Goal: Task Accomplishment & Management: Complete application form

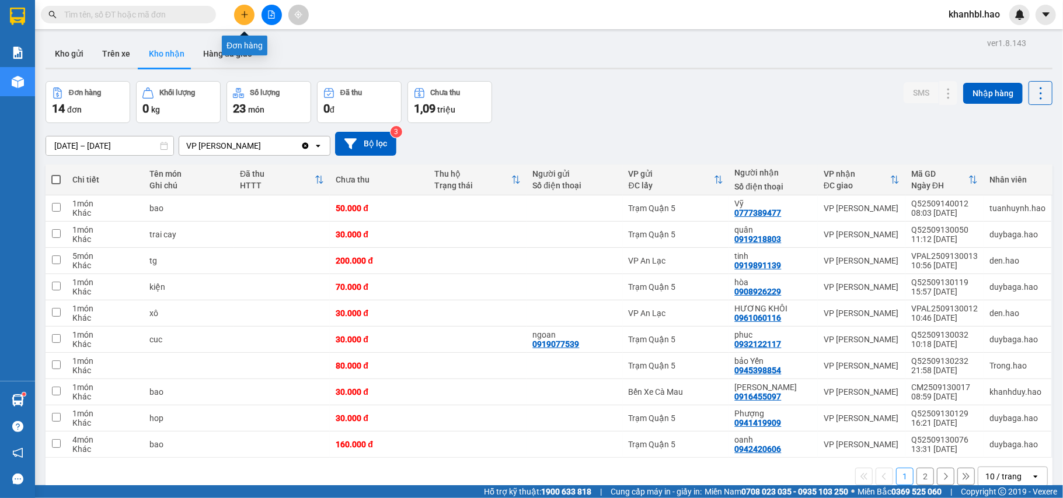
click at [244, 8] on button at bounding box center [244, 15] width 20 height 20
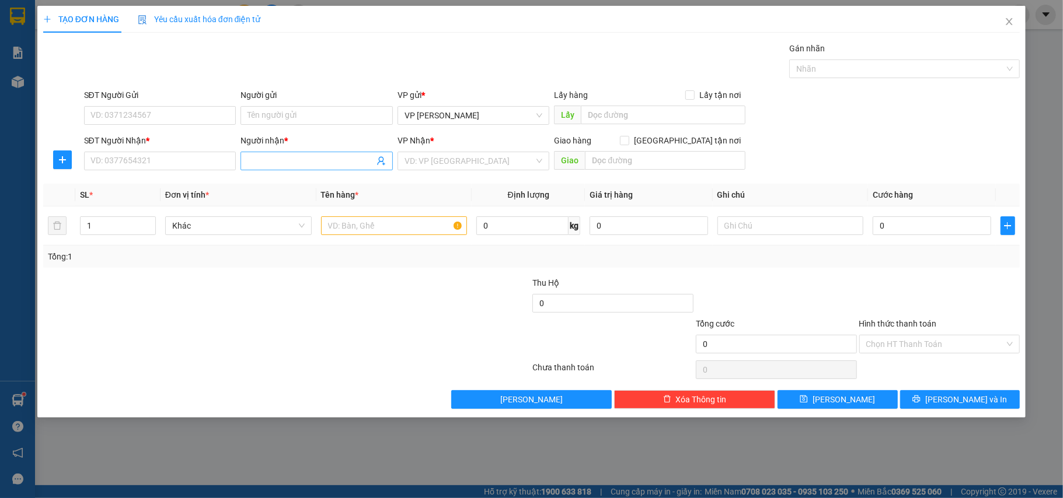
click at [292, 163] on input "Người nhận *" at bounding box center [310, 161] width 127 height 13
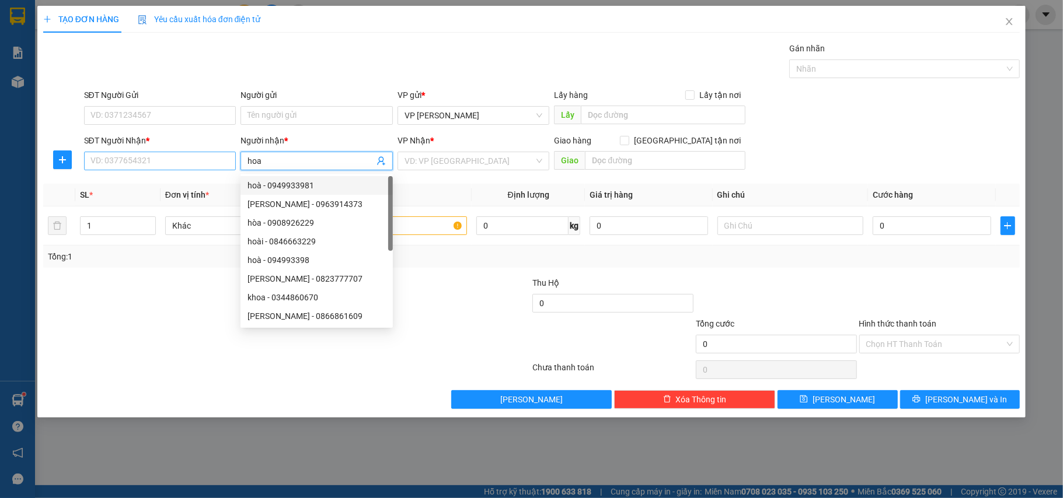
type input "hoa"
click at [214, 163] on input "SĐT Người Nhận *" at bounding box center [160, 161] width 152 height 19
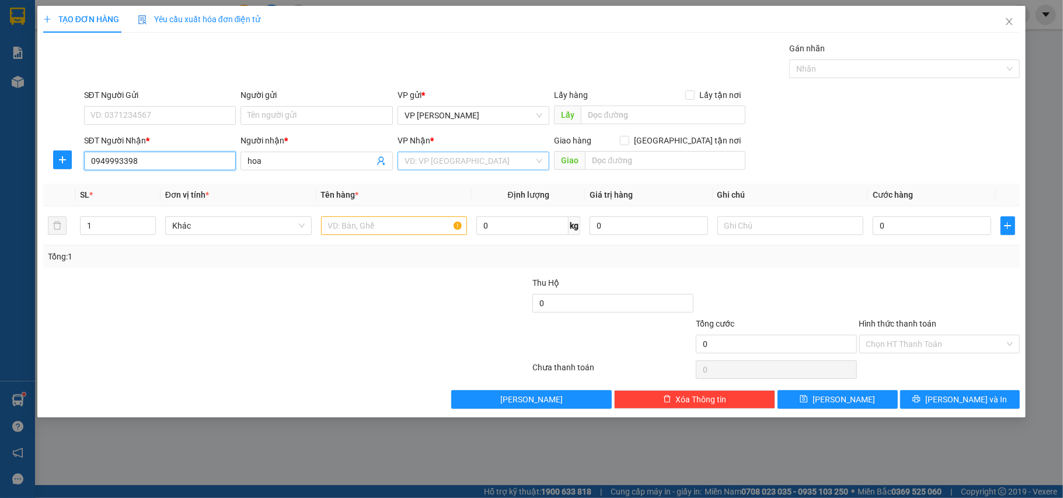
type input "0949993398"
click at [426, 158] on input "search" at bounding box center [469, 161] width 130 height 18
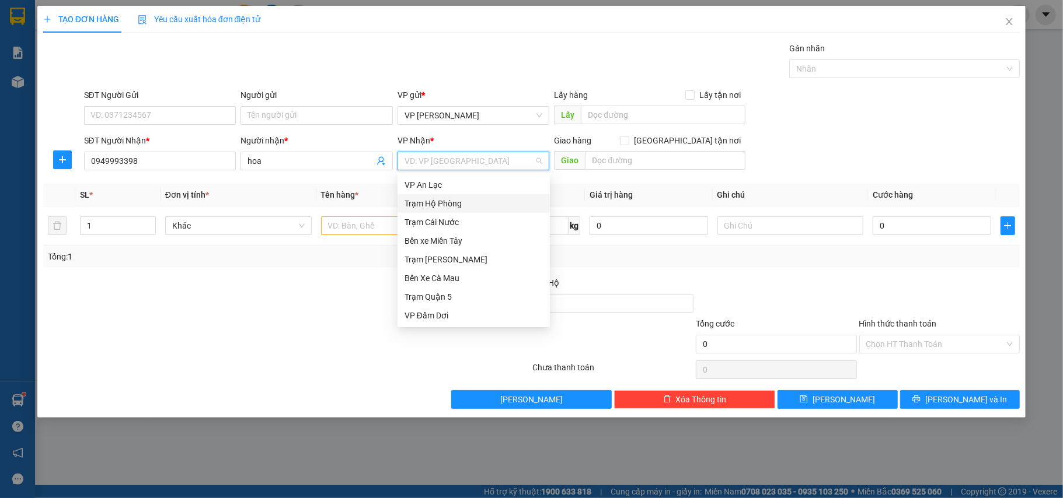
click at [448, 201] on div "Trạm Hộ Phòng" at bounding box center [473, 203] width 138 height 13
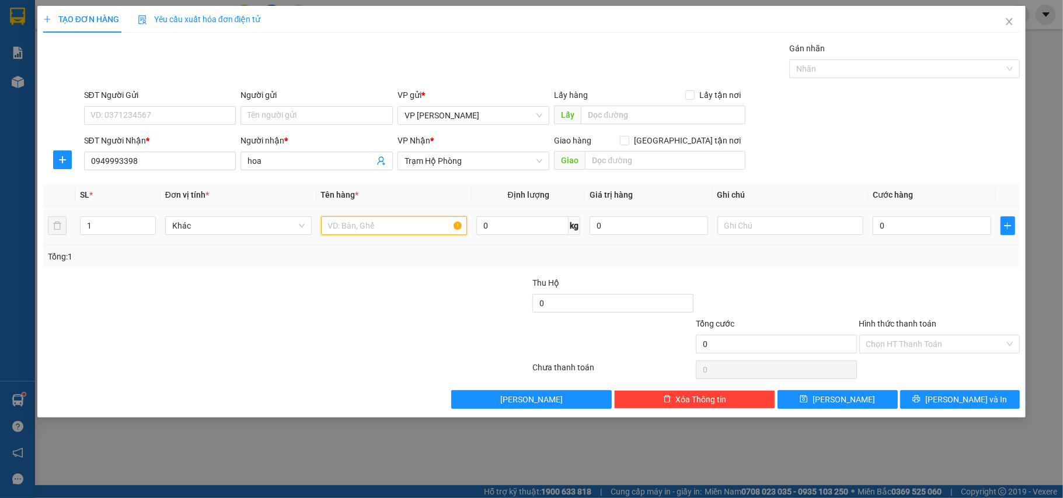
click at [391, 232] on input "text" at bounding box center [394, 226] width 146 height 19
type input "boc"
click at [972, 235] on input "0" at bounding box center [931, 226] width 118 height 19
type input "003"
type input "3"
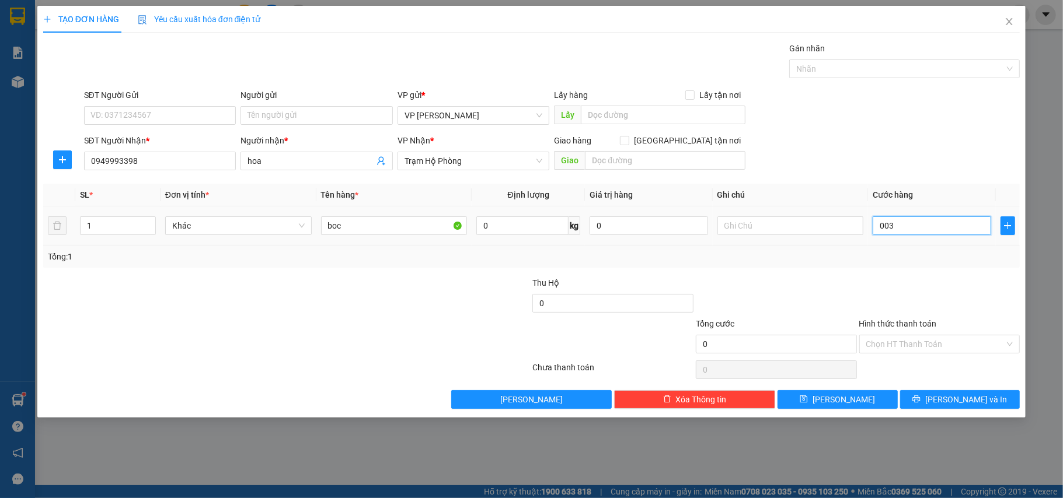
type input "3"
type input "0.030"
type input "30"
type input "30.000"
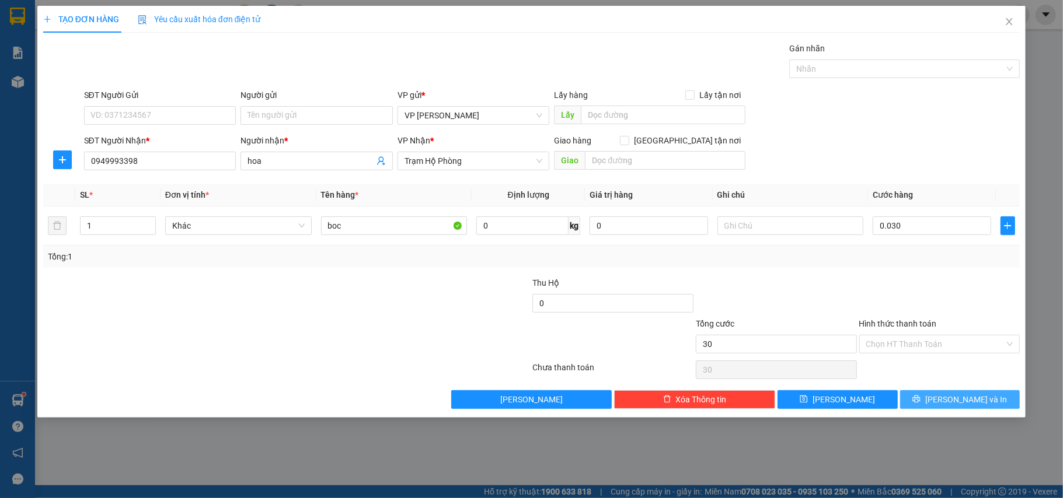
type input "30.000"
click at [965, 396] on span "[PERSON_NAME] và In" at bounding box center [966, 399] width 82 height 13
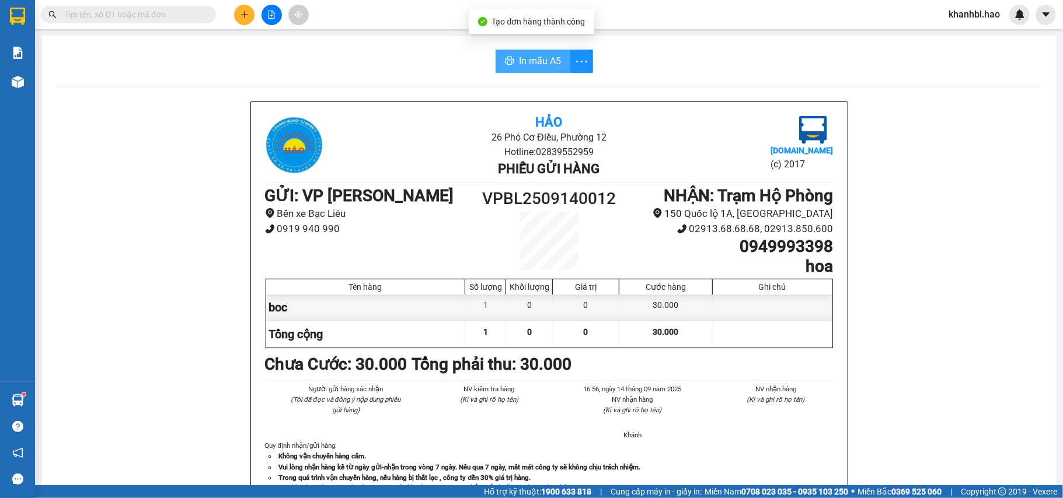
drag, startPoint x: 533, startPoint y: 63, endPoint x: 558, endPoint y: 82, distance: 30.8
click at [535, 61] on span "In mẫu A5" at bounding box center [540, 61] width 42 height 15
click at [522, 64] on span "In mẫu A5" at bounding box center [540, 61] width 42 height 15
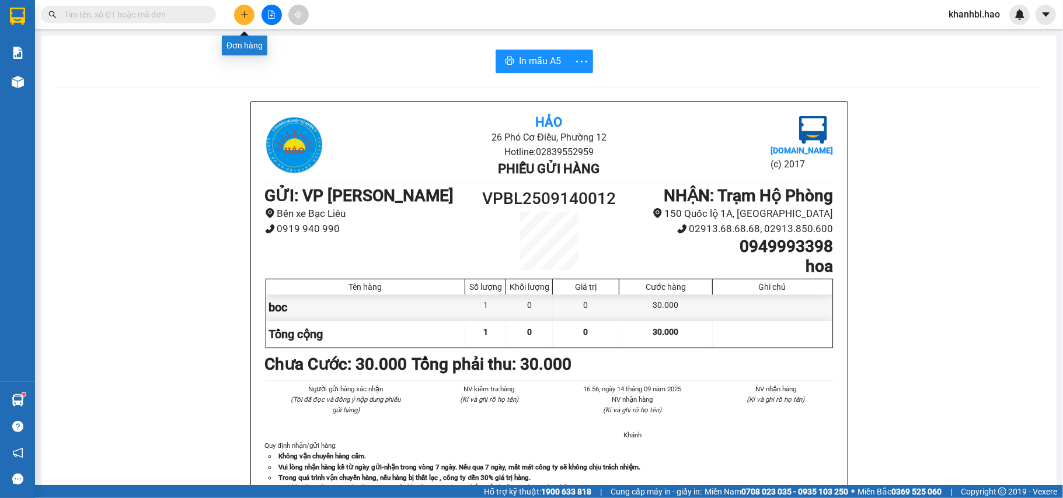
click at [243, 16] on icon "plus" at bounding box center [244, 15] width 8 height 8
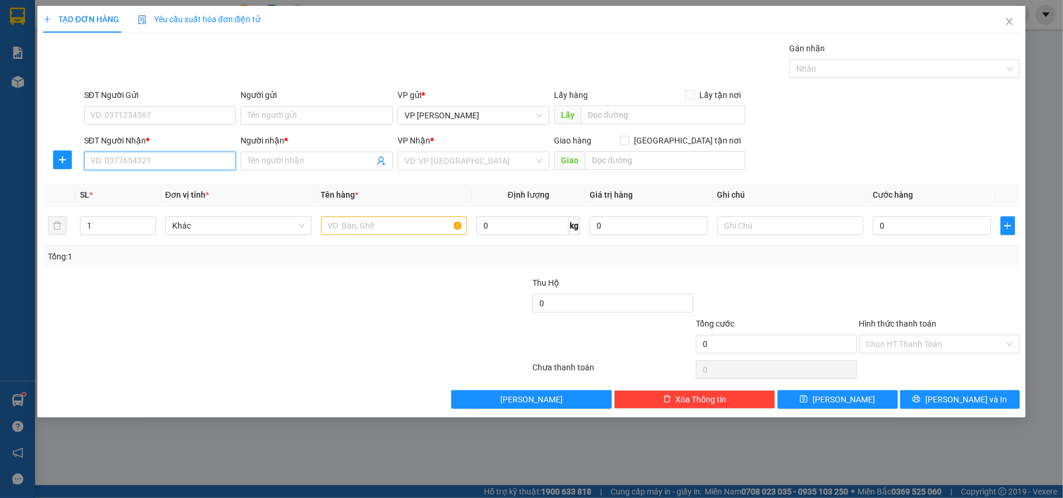
click at [183, 164] on input "SĐT Người Nhận *" at bounding box center [160, 161] width 152 height 19
type input "0987144148"
click at [140, 186] on div "0987144148 - THANG" at bounding box center [160, 185] width 138 height 13
type input "THANG"
type input "80.000"
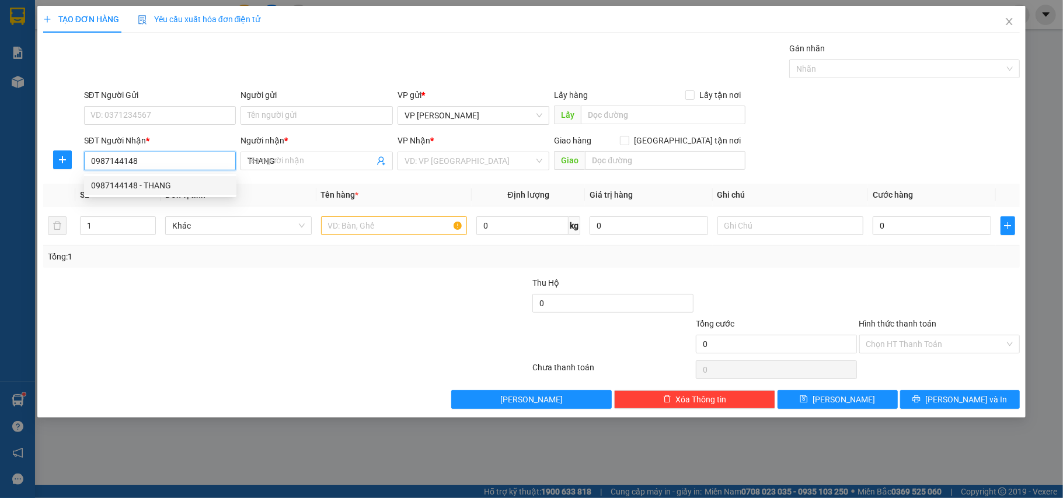
type input "80.000"
type input "0987144148"
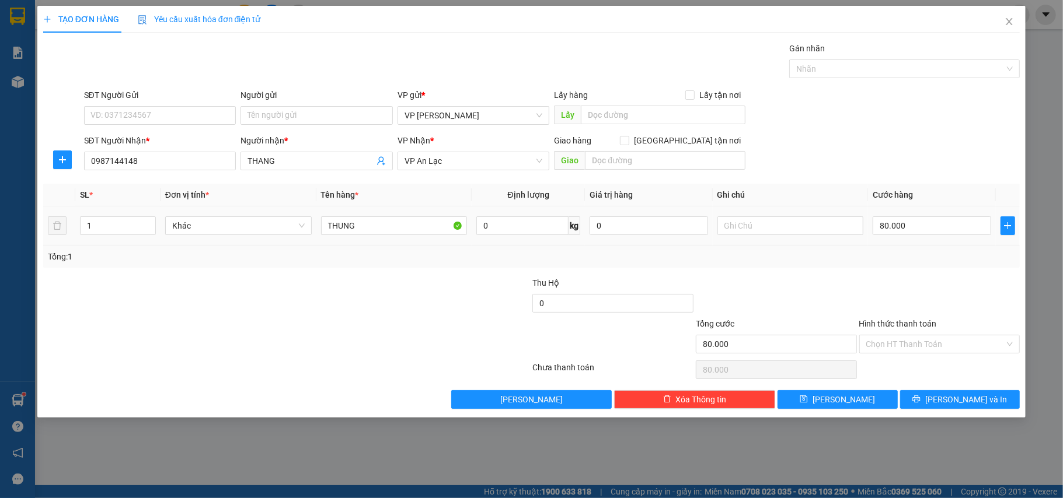
click at [919, 211] on td "80.000" at bounding box center [931, 226] width 127 height 39
click at [919, 227] on input "80.000" at bounding box center [931, 226] width 118 height 19
type input "0"
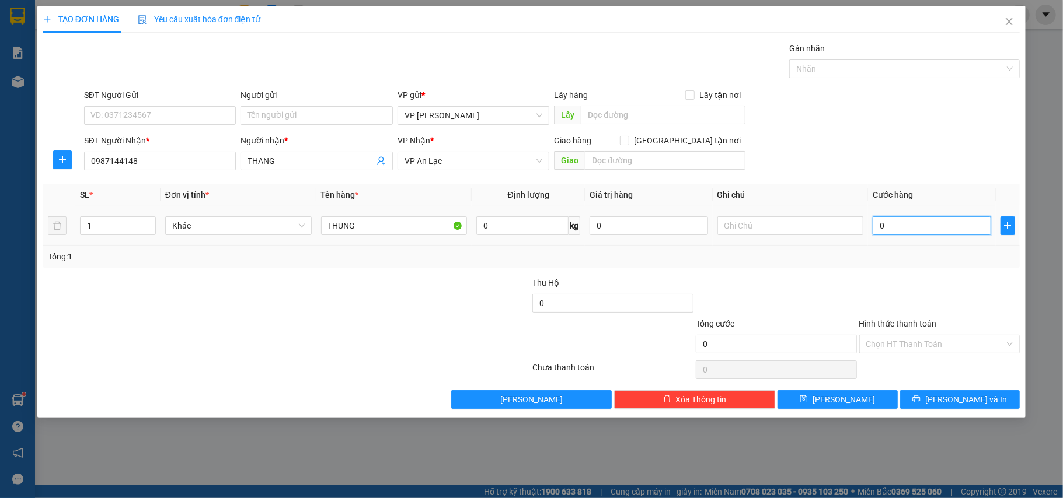
type input "4"
type input "004"
type input "40"
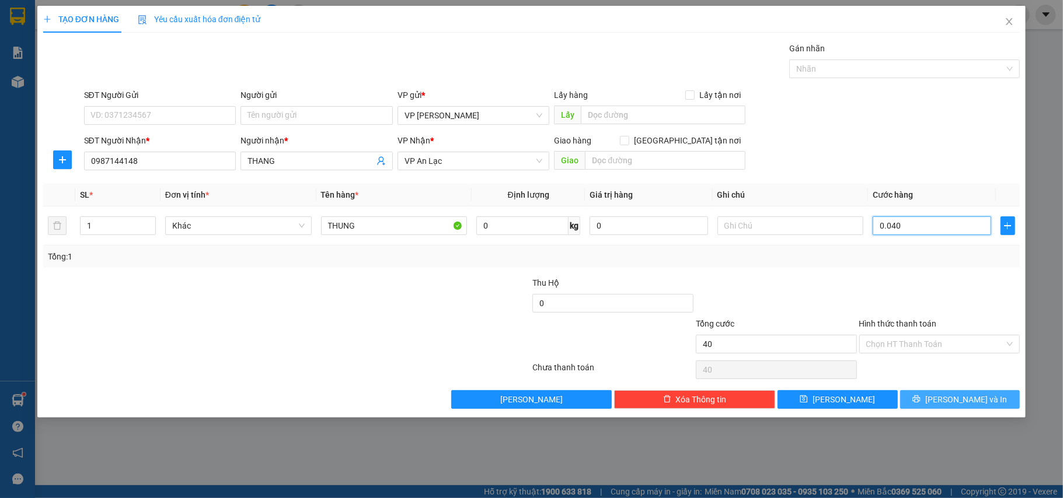
type input "0.040"
click at [960, 400] on span "[PERSON_NAME] và In" at bounding box center [966, 399] width 82 height 13
type input "40.000"
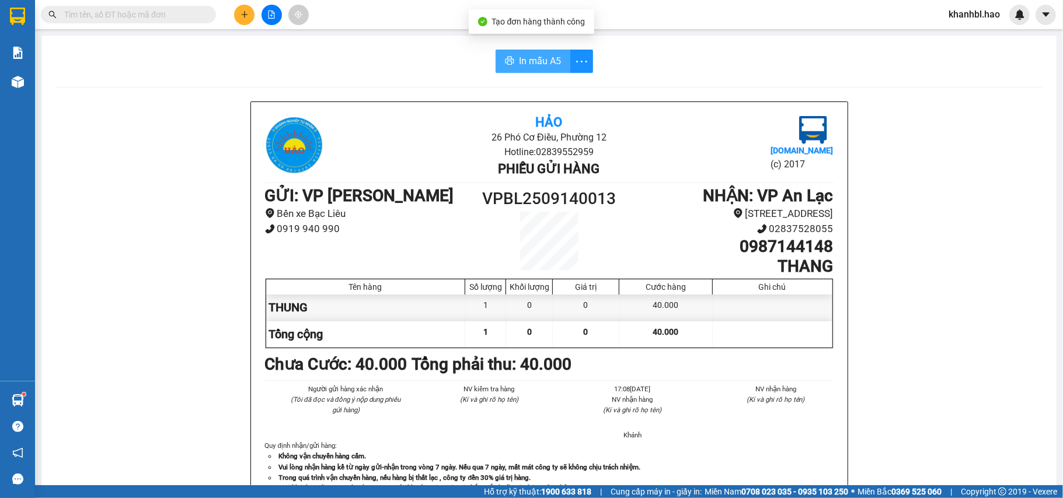
click at [549, 54] on span "In mẫu A5" at bounding box center [540, 61] width 42 height 15
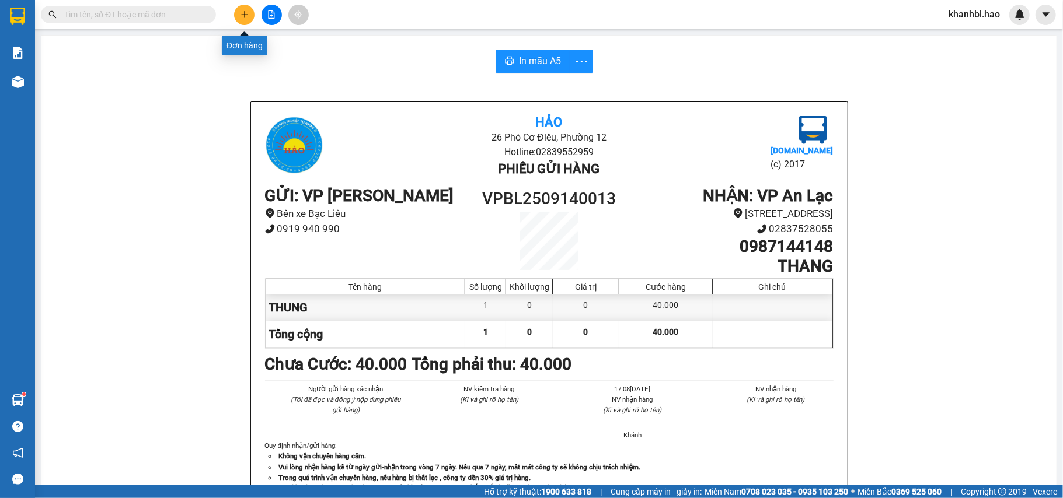
click at [247, 14] on icon "plus" at bounding box center [244, 15] width 8 height 8
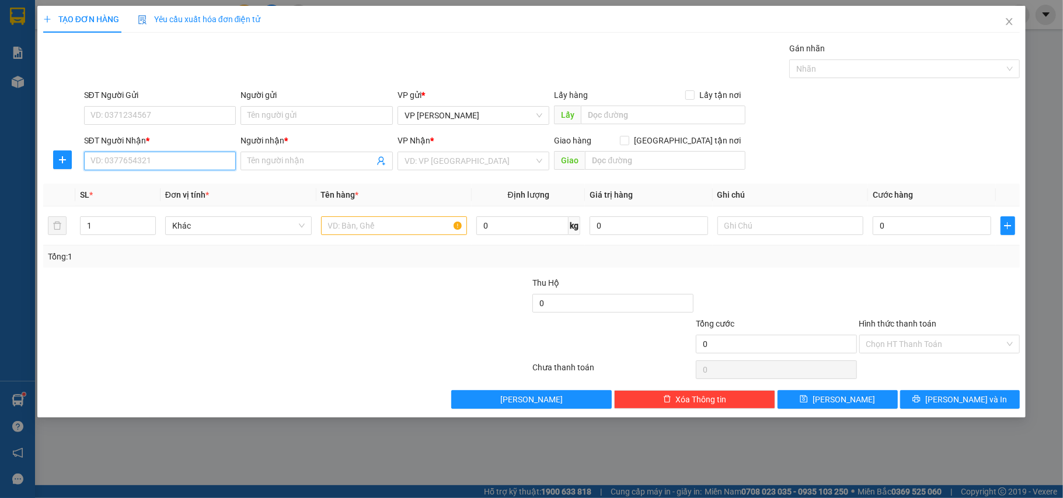
click at [180, 159] on input "SĐT Người Nhận *" at bounding box center [160, 161] width 152 height 19
click at [127, 189] on div "0879716916 - VŨ" at bounding box center [160, 185] width 138 height 13
type input "0879716916"
type input "VŨ"
type input "40.000"
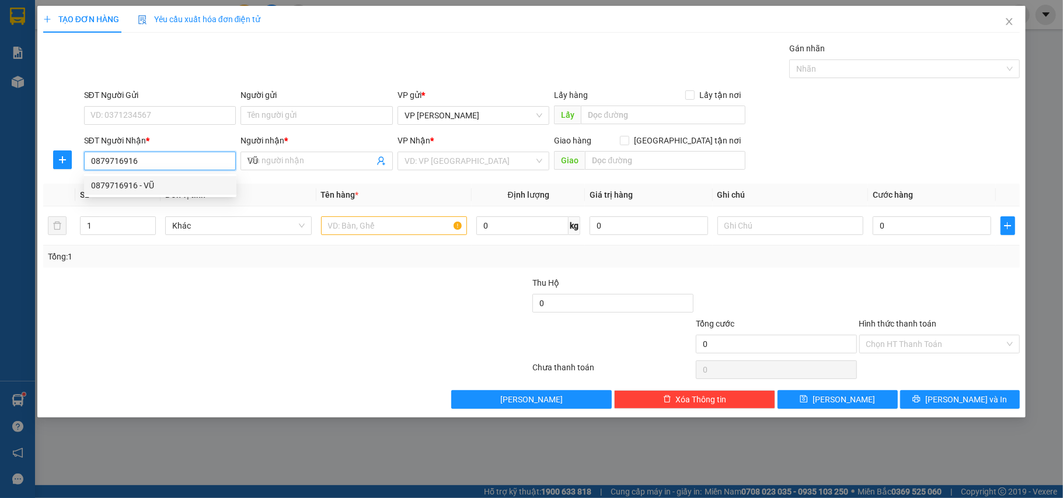
type input "40.000"
type input "0879716916"
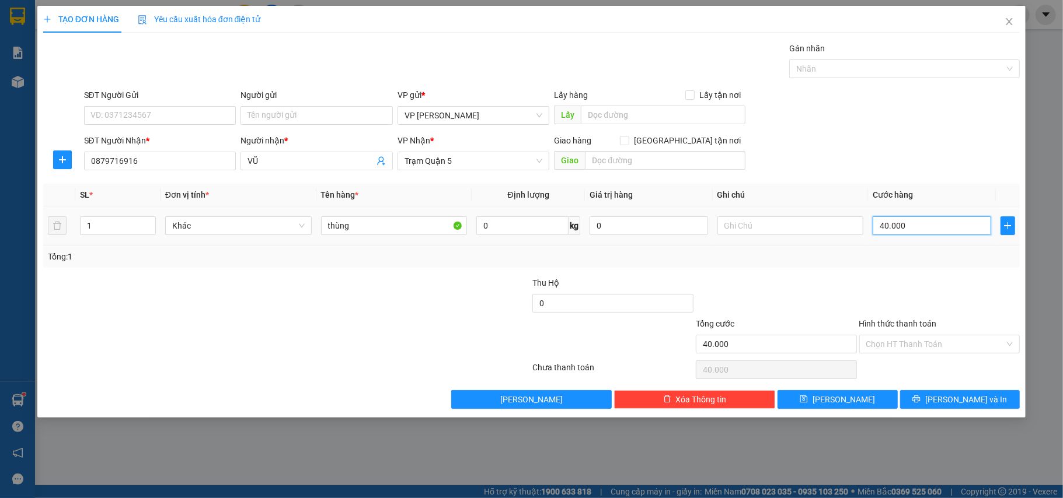
click at [917, 229] on input "40.000" at bounding box center [931, 226] width 118 height 19
type input "0"
type input "5"
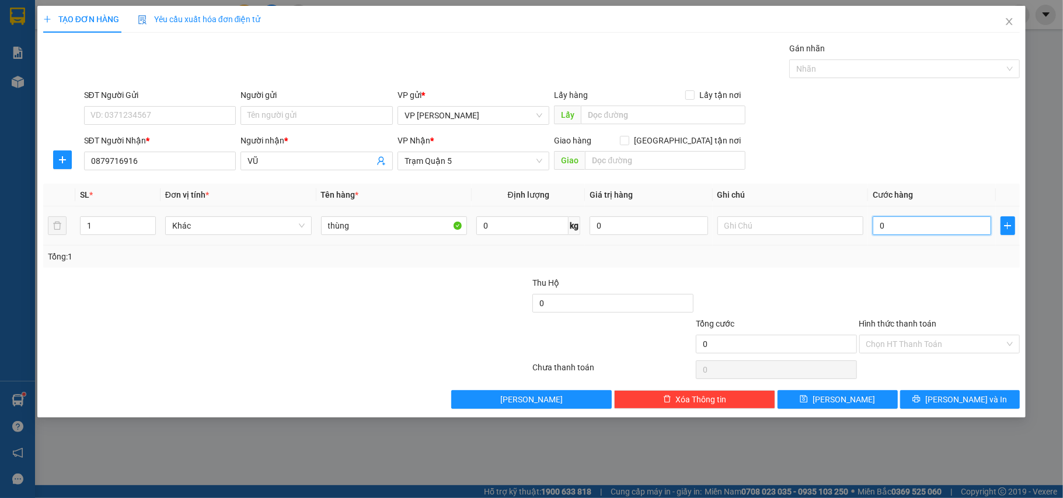
type input "5"
type input "0.050"
type input "50"
type input "0.050"
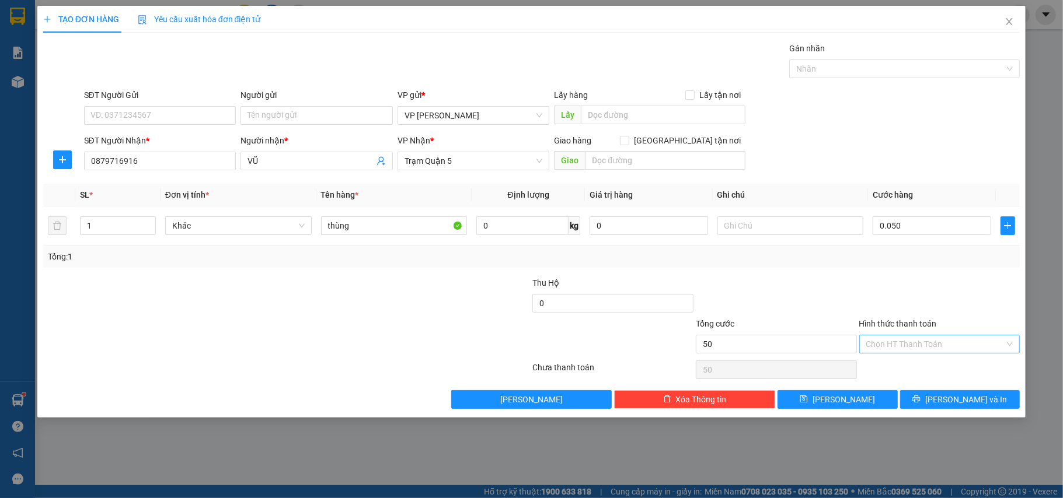
click at [917, 346] on input "Hình thức thanh toán" at bounding box center [935, 345] width 139 height 18
type input "50.000"
click at [915, 367] on div "Tại văn phòng" at bounding box center [939, 369] width 147 height 13
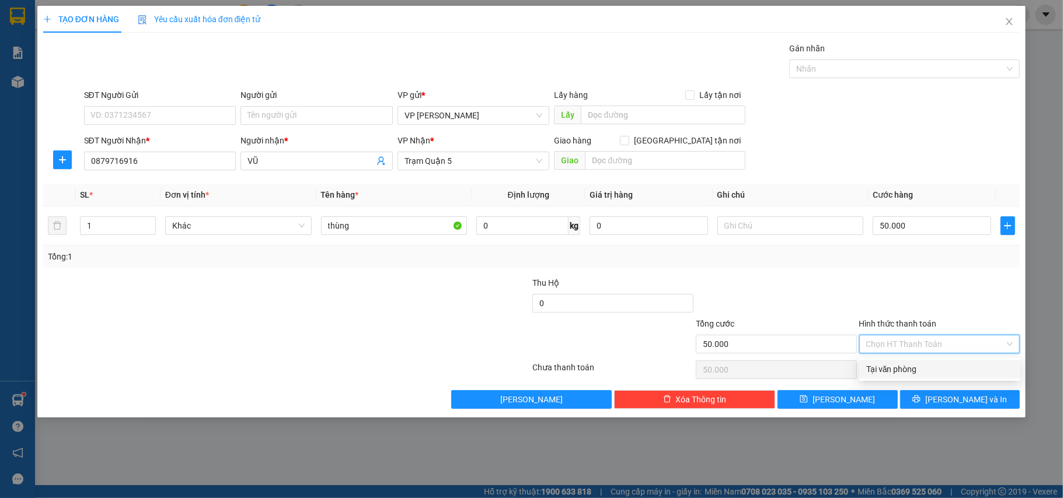
type input "0"
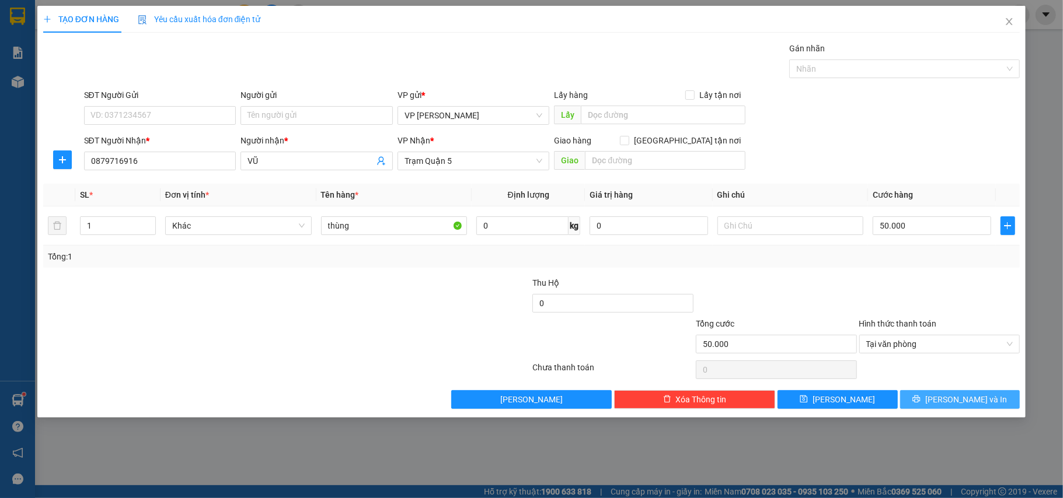
click at [920, 399] on icon "printer" at bounding box center [916, 399] width 8 height 8
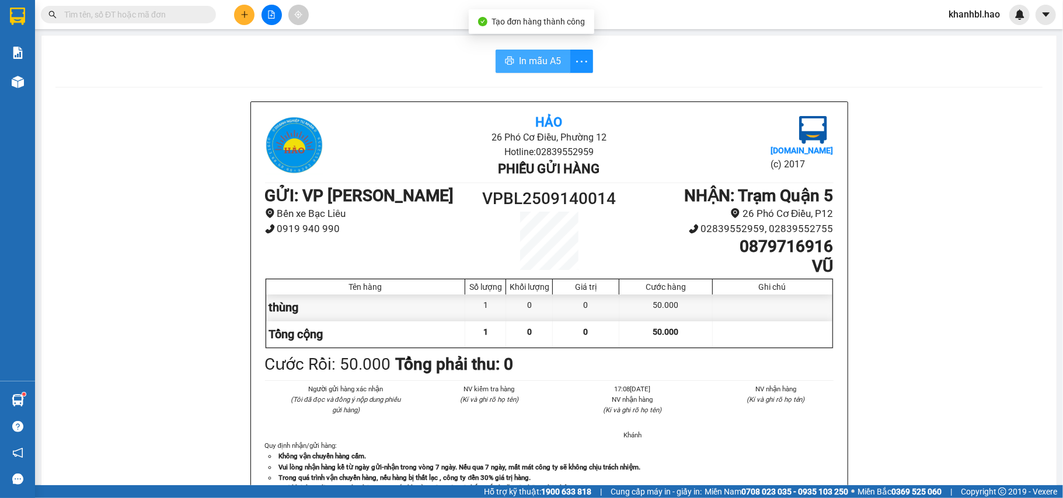
click at [507, 65] on icon "printer" at bounding box center [509, 60] width 9 height 9
